Goal: Find specific page/section: Find specific page/section

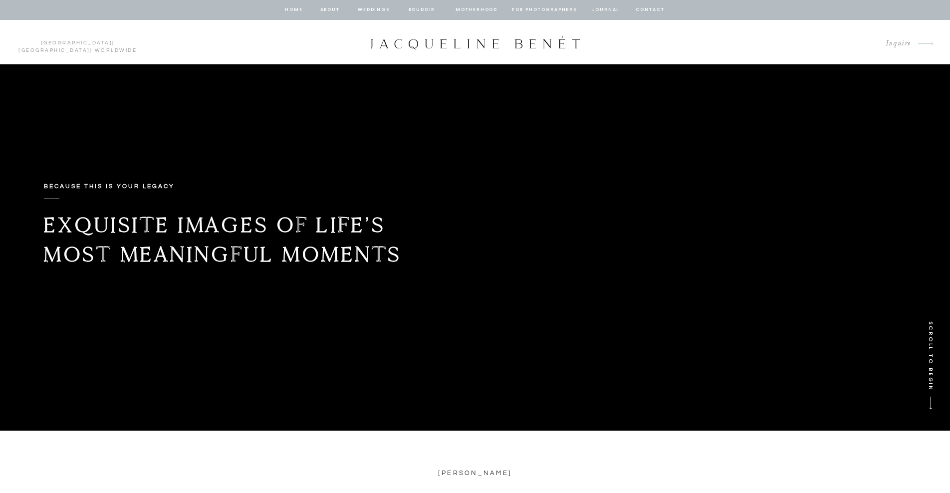
click at [380, 8] on nav "Weddings" at bounding box center [374, 9] width 34 height 9
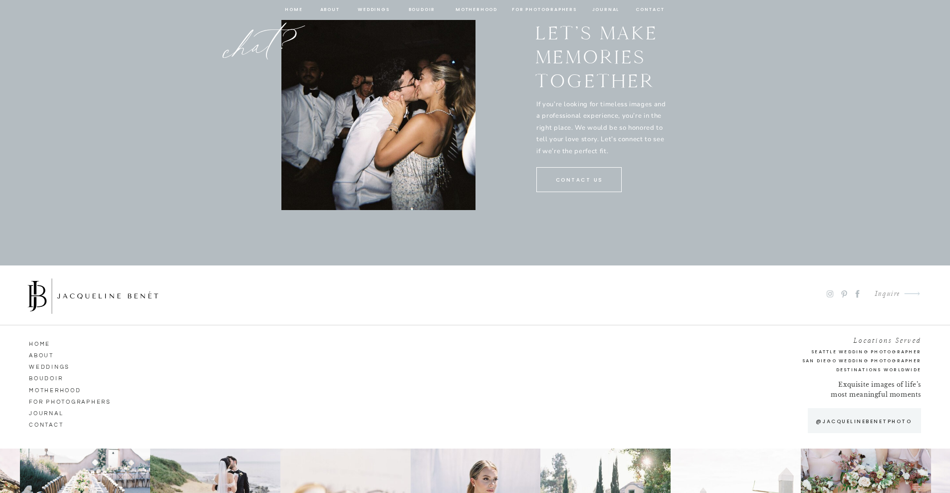
scroll to position [5249, 0]
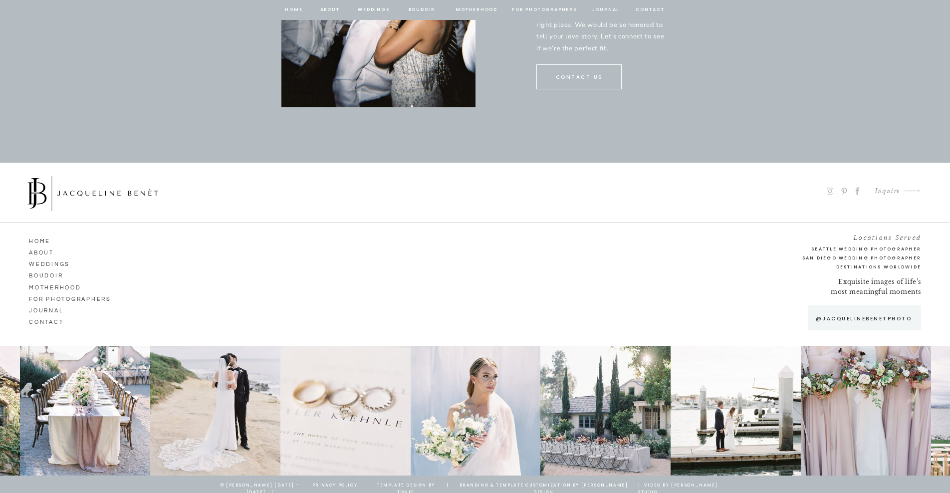
click at [57, 263] on nav "Weddings" at bounding box center [57, 262] width 57 height 9
click at [50, 311] on nav "journal" at bounding box center [66, 309] width 74 height 9
